Goal: Task Accomplishment & Management: Complete application form

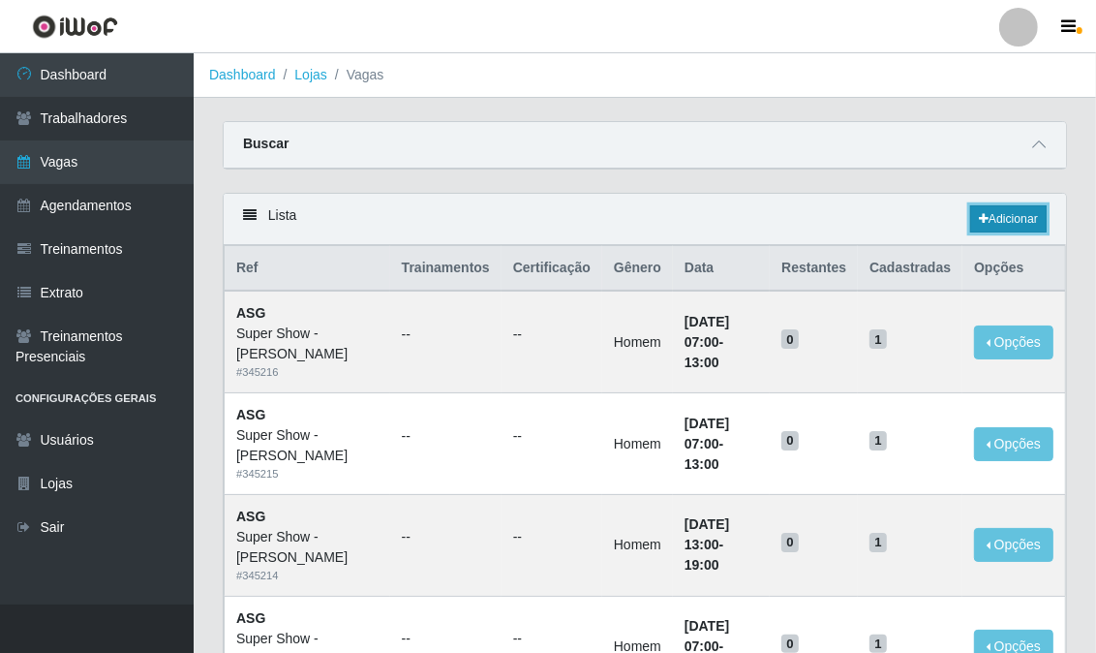
click at [989, 231] on link "Adicionar" at bounding box center [1009, 218] width 77 height 27
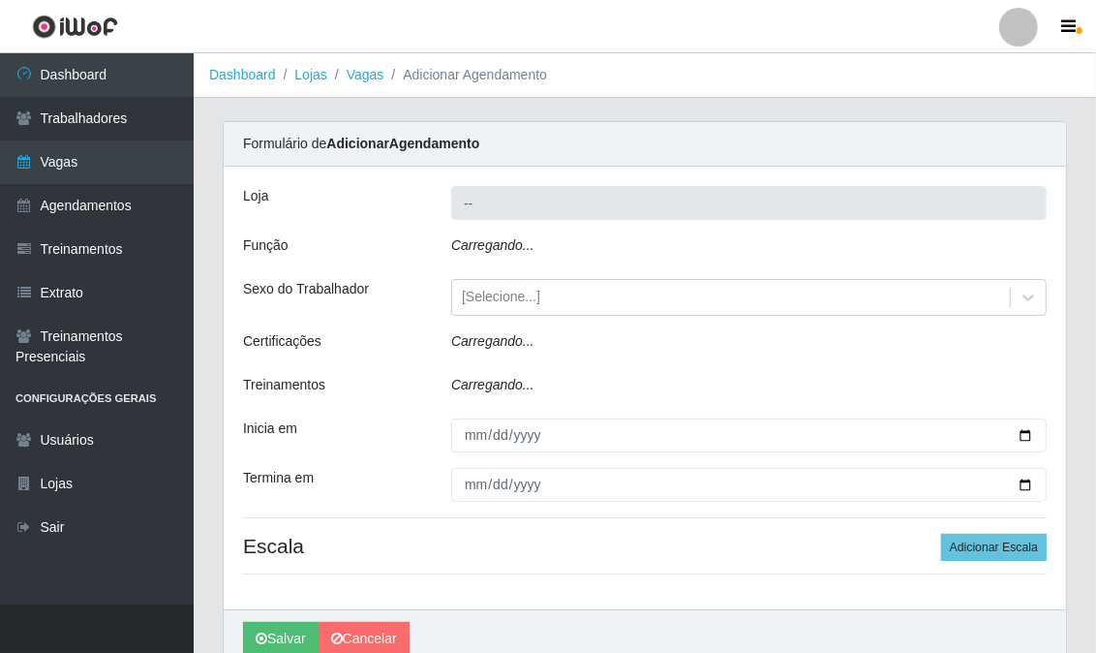
type input "Super Show - [PERSON_NAME]"
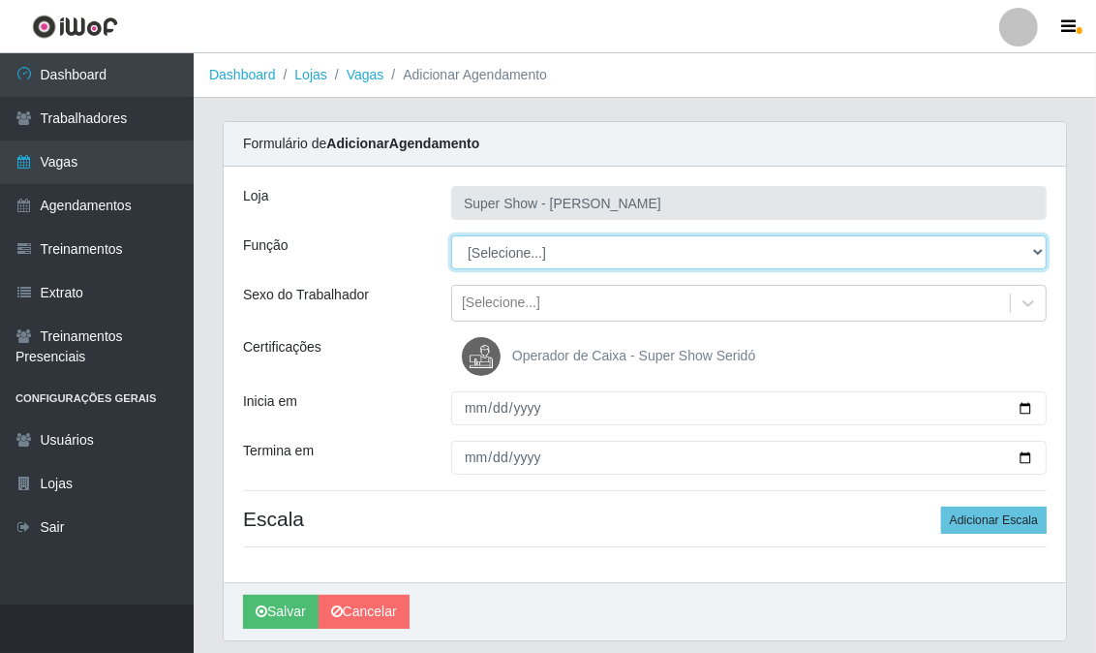
click at [553, 249] on select "[Selecione...] ASG Auxiliar de Estacionamento Balconista Embalador Embalador + …" at bounding box center [749, 252] width 596 height 34
select select "16"
click at [451, 235] on select "[Selecione...] ASG Auxiliar de Estacionamento Balconista Embalador Embalador + …" at bounding box center [749, 252] width 596 height 34
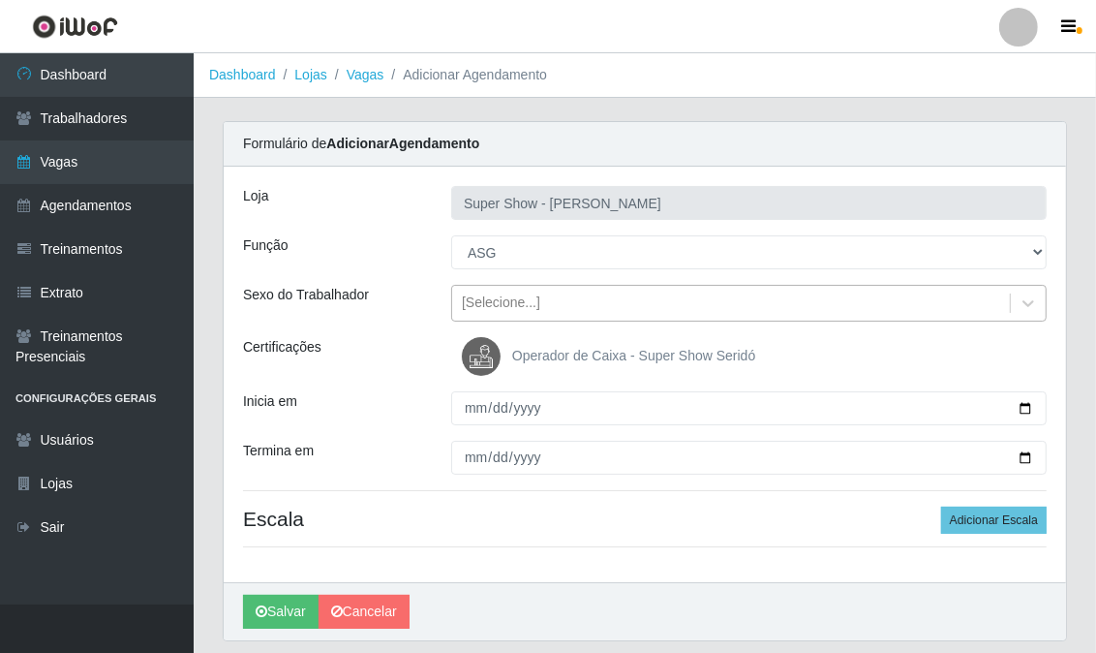
click at [505, 308] on div "[Selecione...]" at bounding box center [501, 303] width 78 height 20
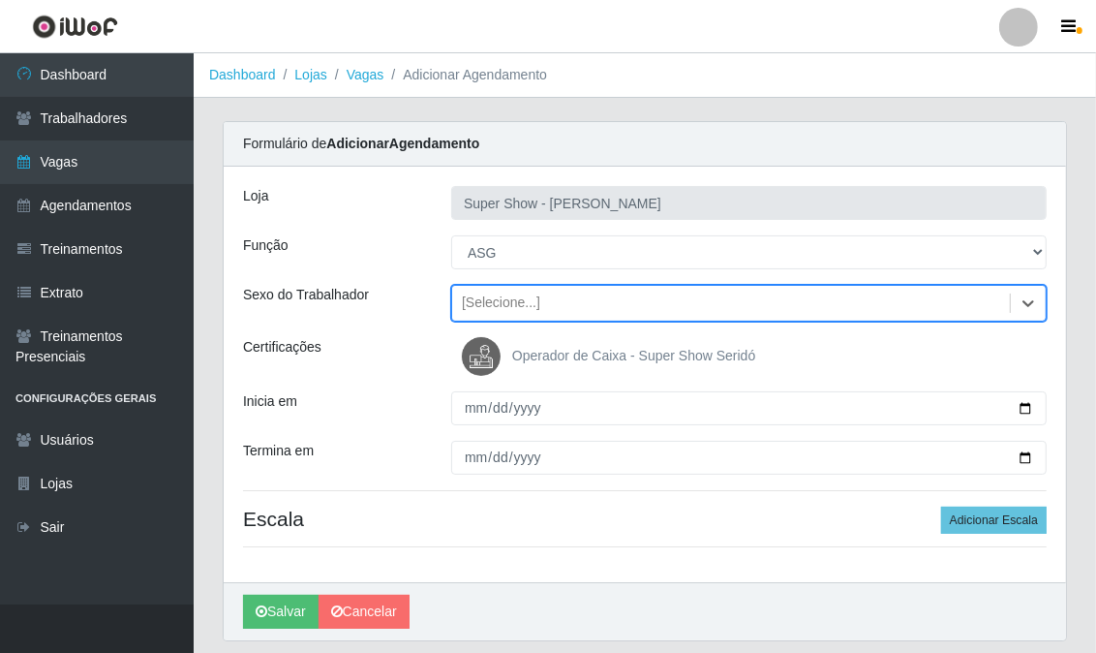
click at [505, 308] on div "[Selecione...]" at bounding box center [501, 303] width 78 height 20
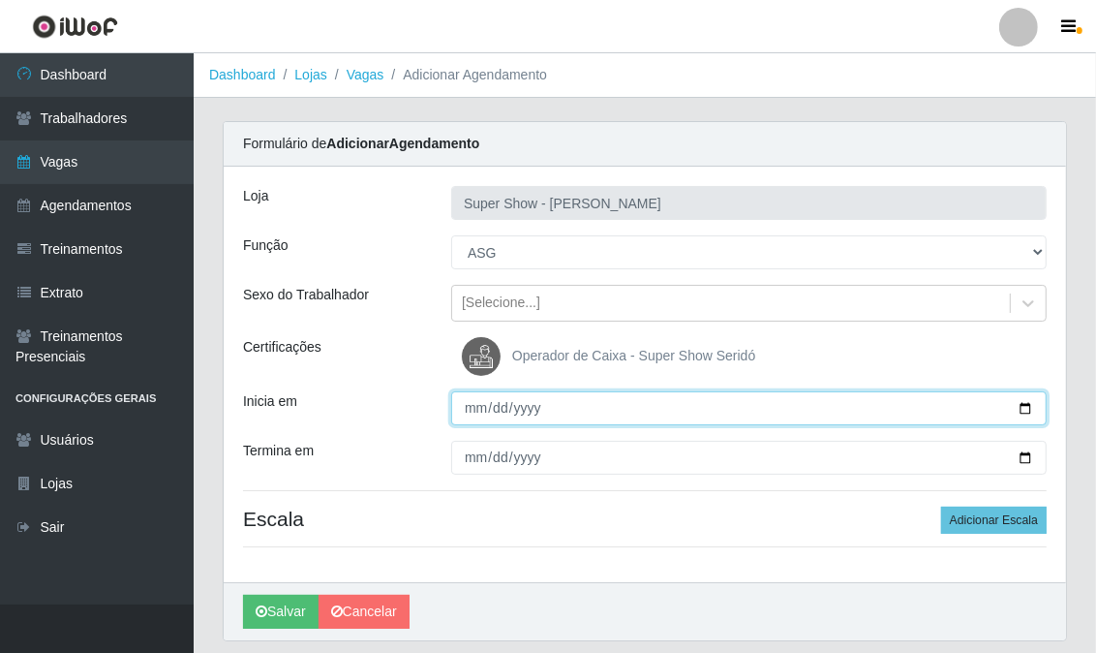
click at [471, 405] on input "Inicia em" at bounding box center [749, 408] width 596 height 34
type input "[DATE]"
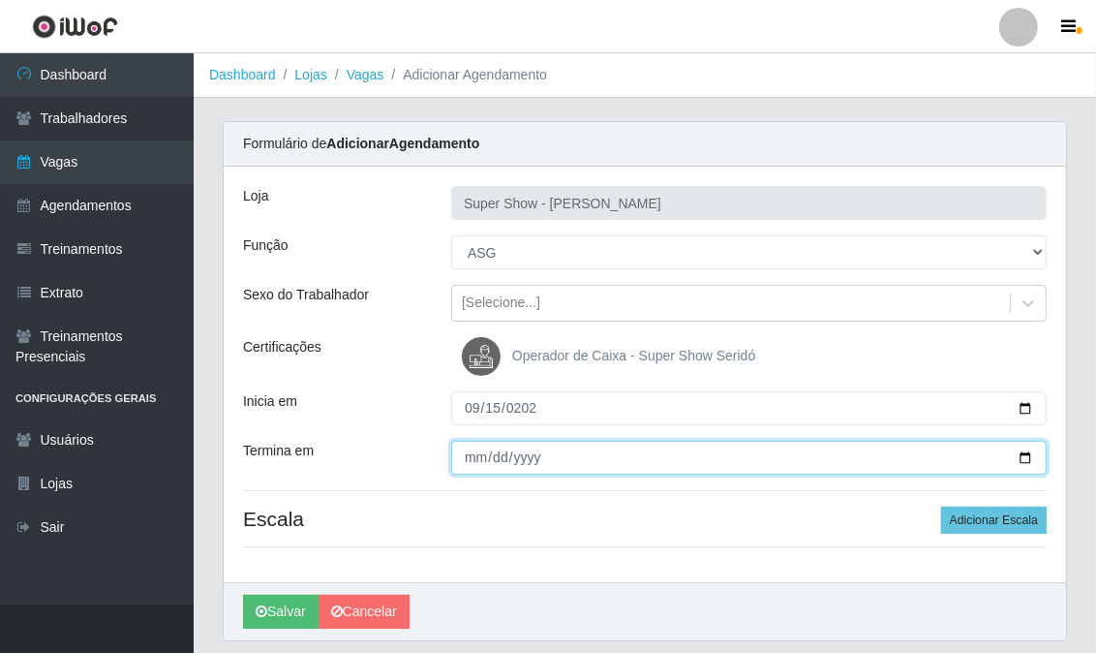
click at [468, 447] on input "Termina em" at bounding box center [749, 458] width 596 height 34
type input "[DATE]"
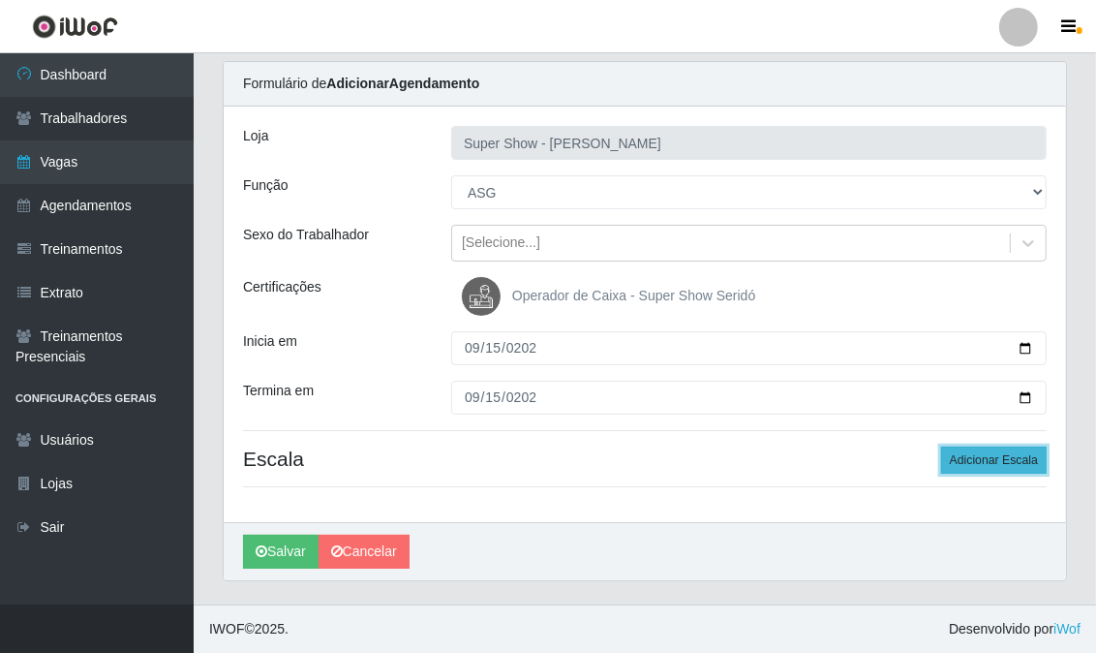
click at [956, 461] on button "Adicionar Escala" at bounding box center [994, 460] width 106 height 27
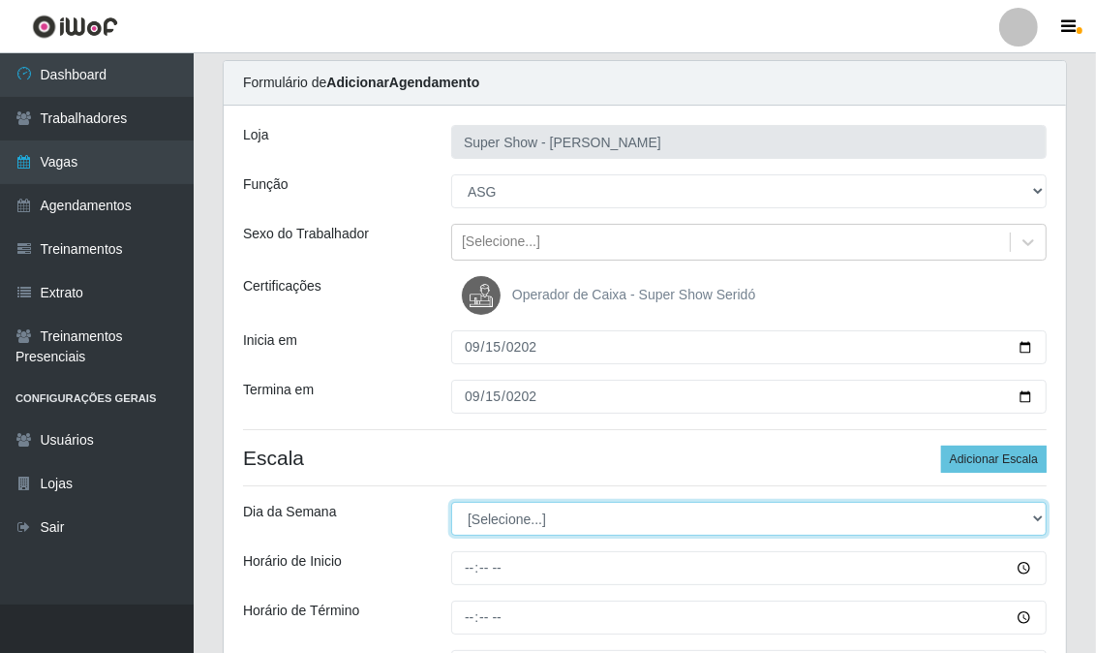
click at [507, 514] on select "[Selecione...] Segunda Terça Quarta Quinta Sexta Sábado Domingo" at bounding box center [749, 519] width 596 height 34
select select "1"
click at [451, 502] on select "[Selecione...] Segunda Terça Quarta Quinta Sexta Sábado Domingo" at bounding box center [749, 519] width 596 height 34
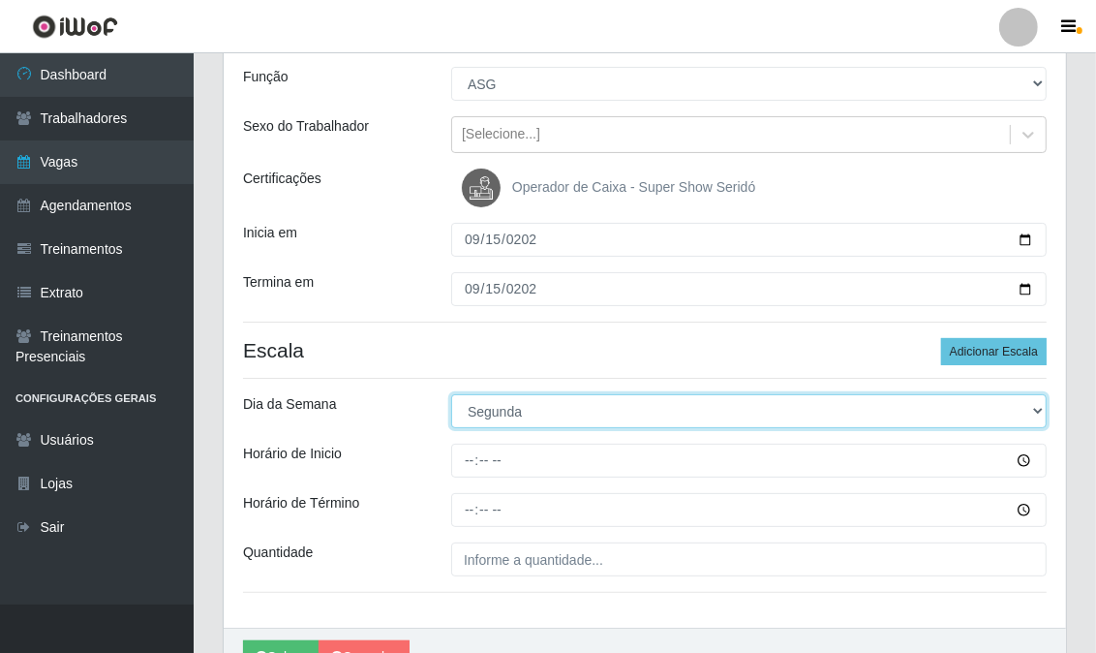
click at [494, 417] on select "[Selecione...] Segunda Terça Quarta Quinta Sexta Sábado Domingo" at bounding box center [749, 411] width 596 height 34
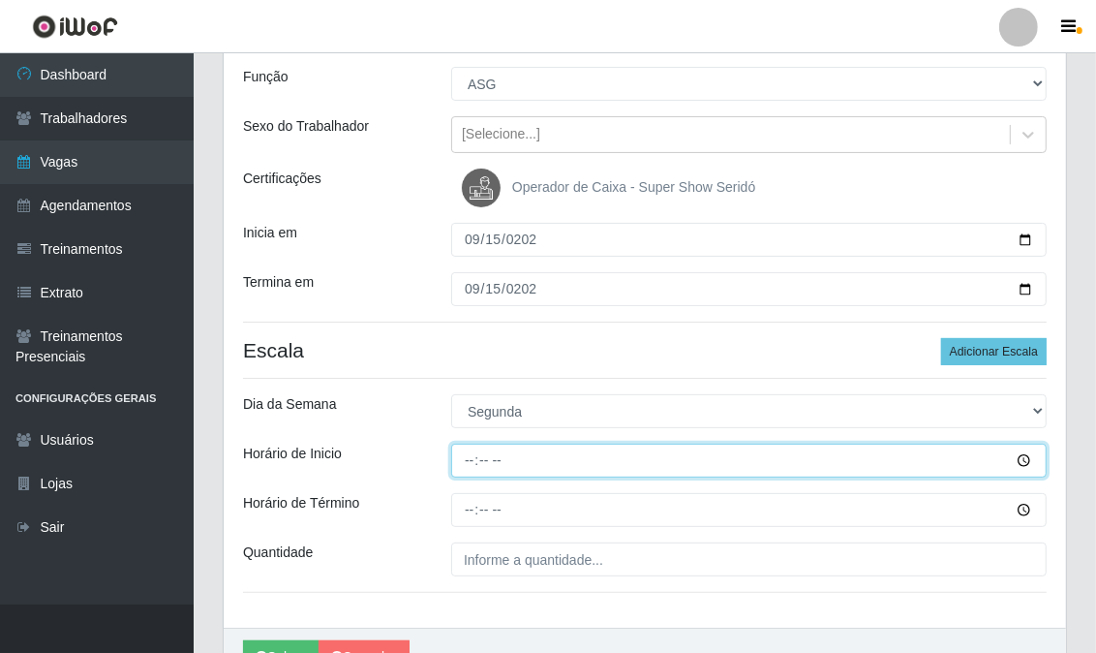
click at [470, 462] on input "Horário de Inicio" at bounding box center [749, 461] width 596 height 34
type input "13:00"
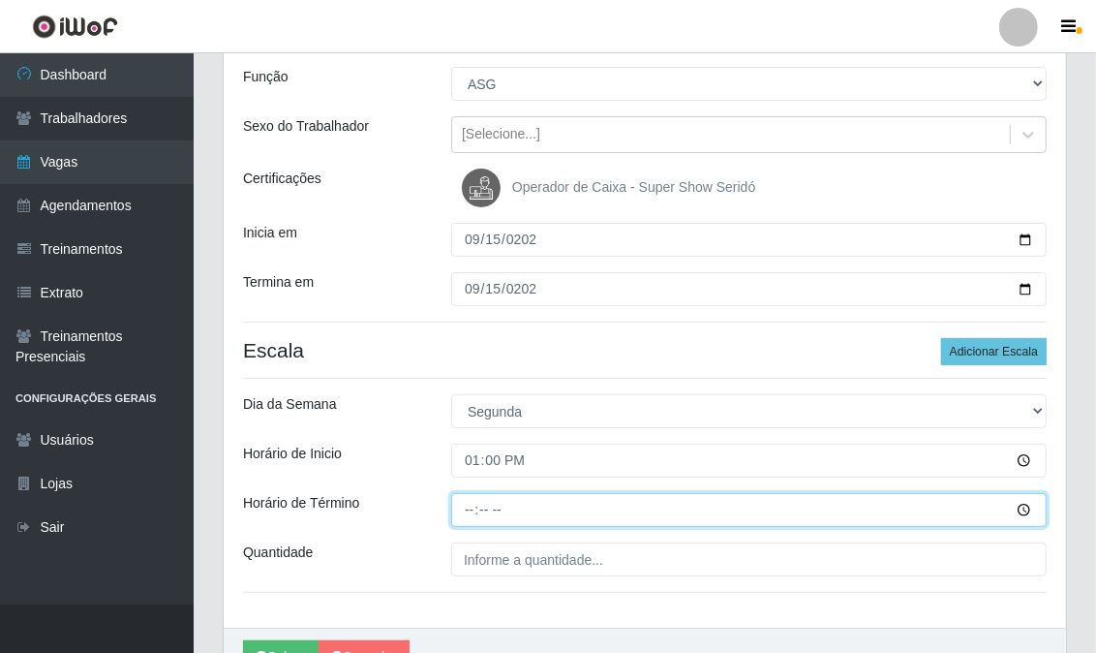
click at [477, 505] on input "Horário de Término" at bounding box center [749, 510] width 596 height 34
type input "19:00"
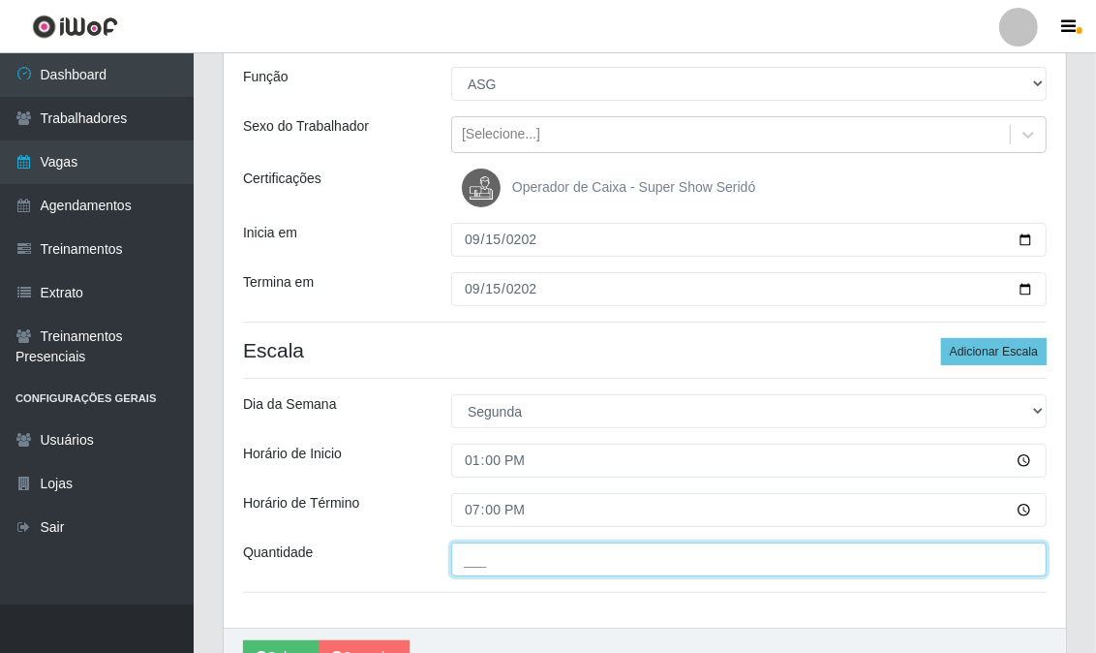
click at [505, 560] on input "___" at bounding box center [749, 559] width 596 height 34
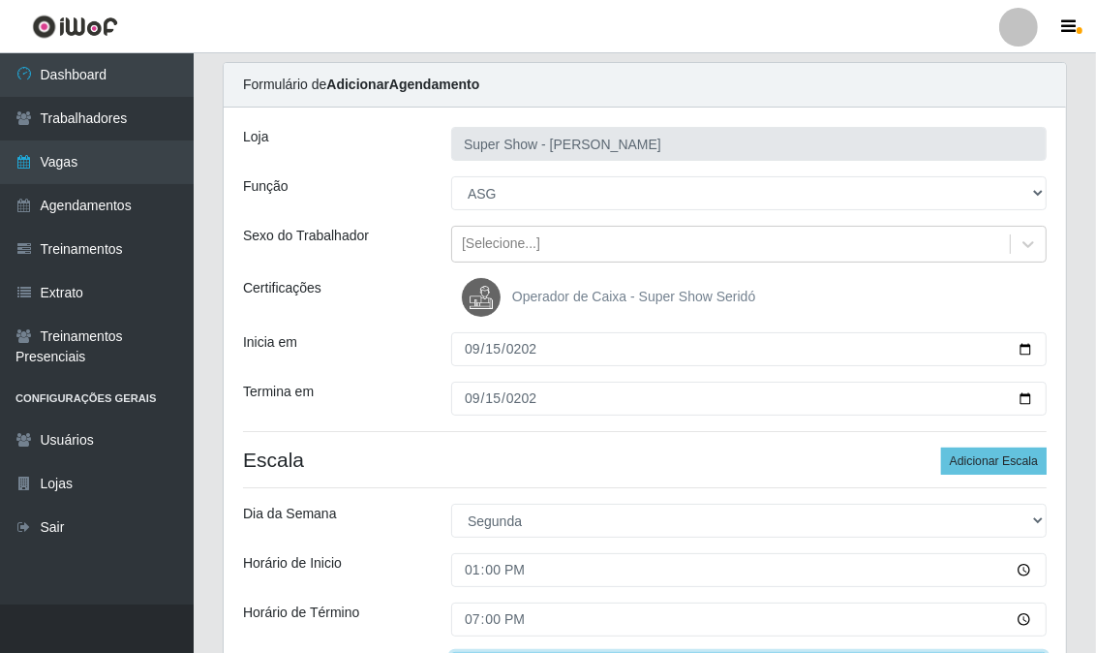
scroll to position [274, 0]
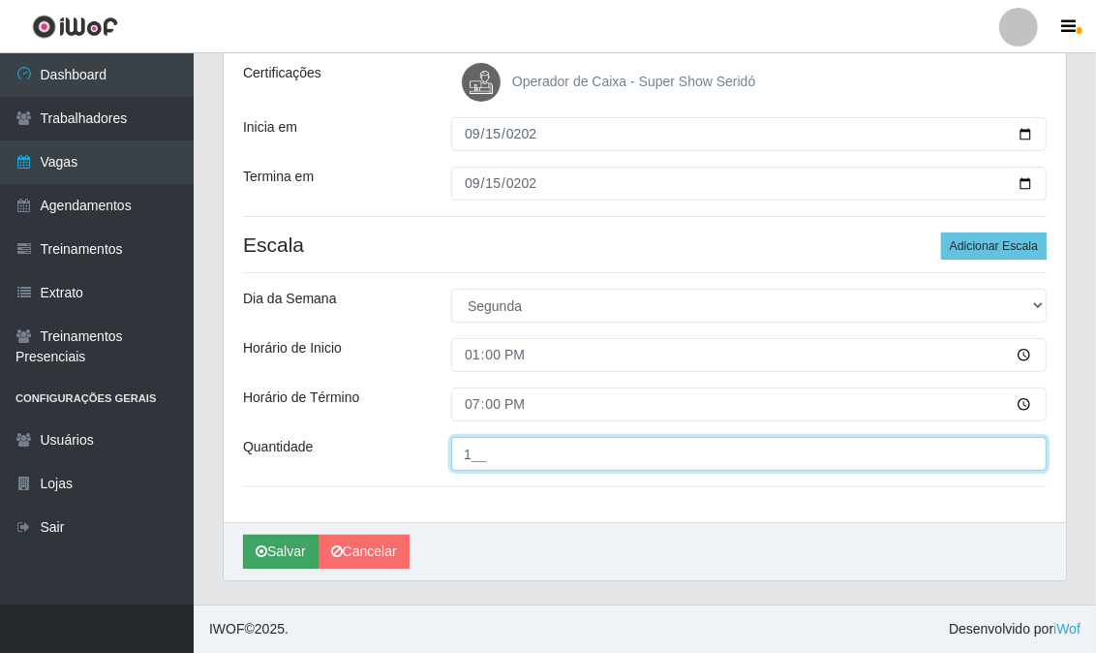
type input "1__"
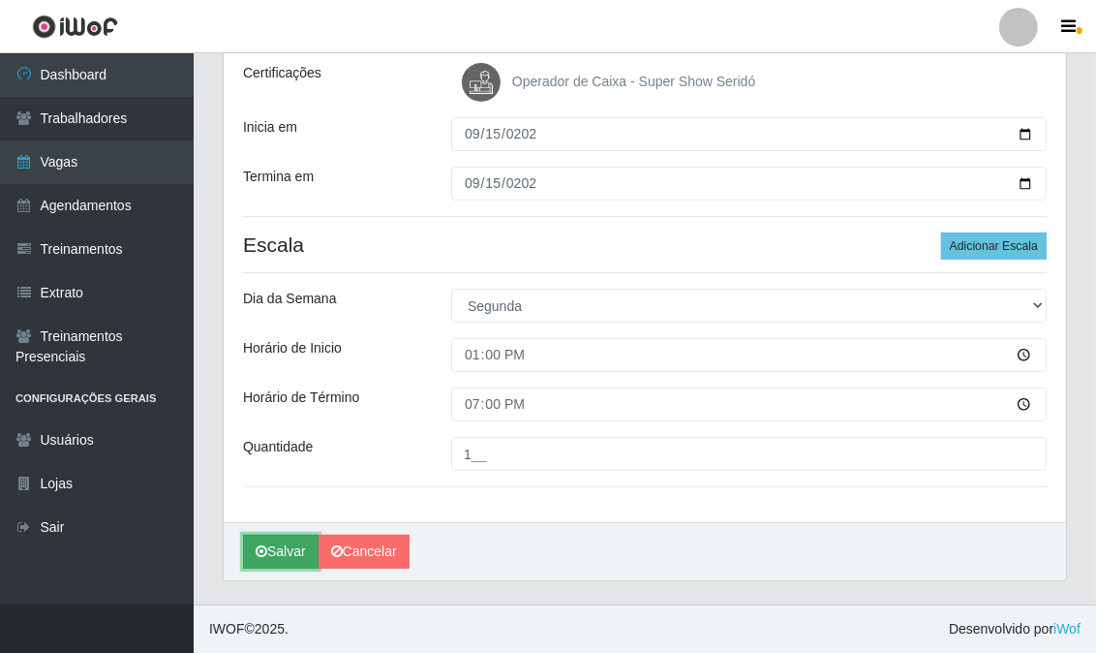
click at [259, 546] on icon "submit" at bounding box center [262, 551] width 12 height 14
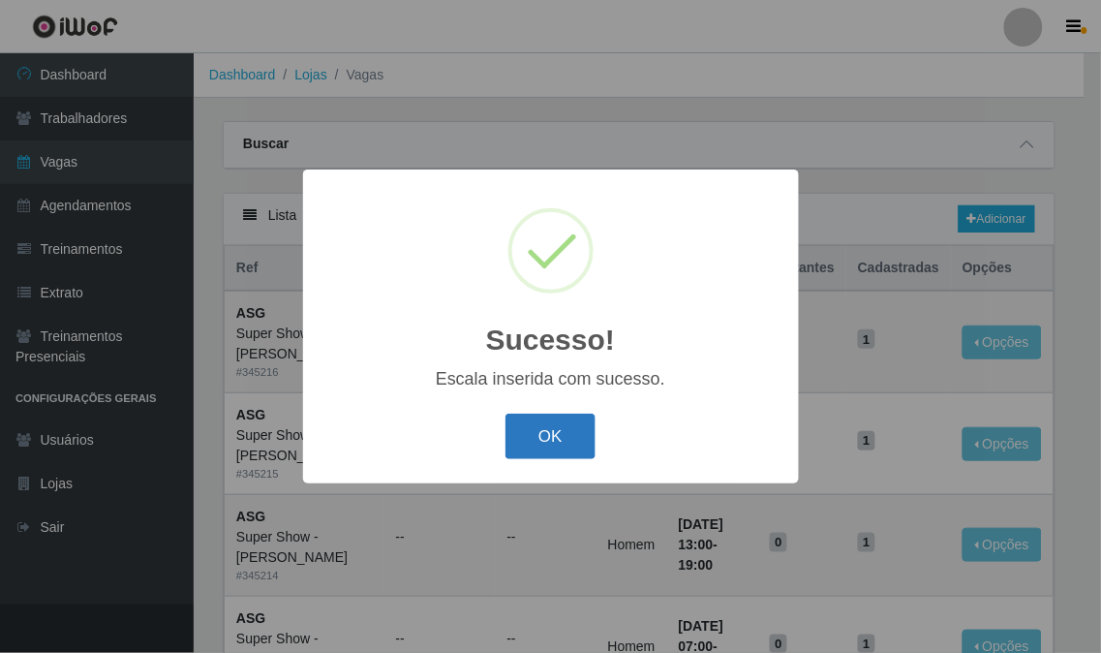
click at [562, 440] on button "OK" at bounding box center [551, 437] width 90 height 46
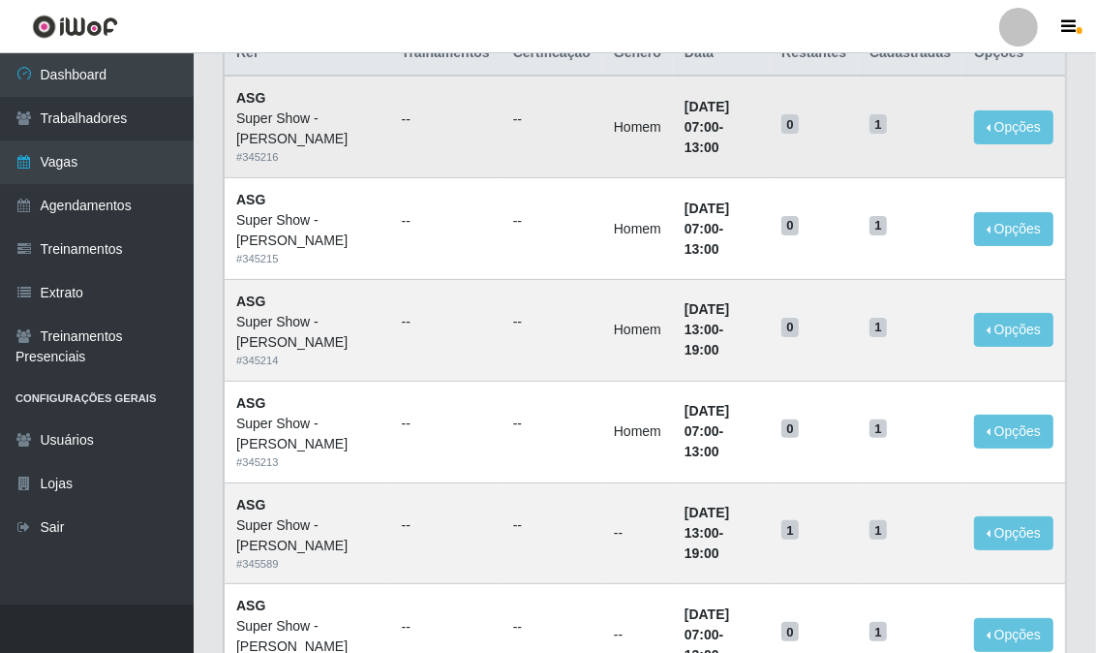
scroll to position [430, 0]
